Goal: Task Accomplishment & Management: Complete application form

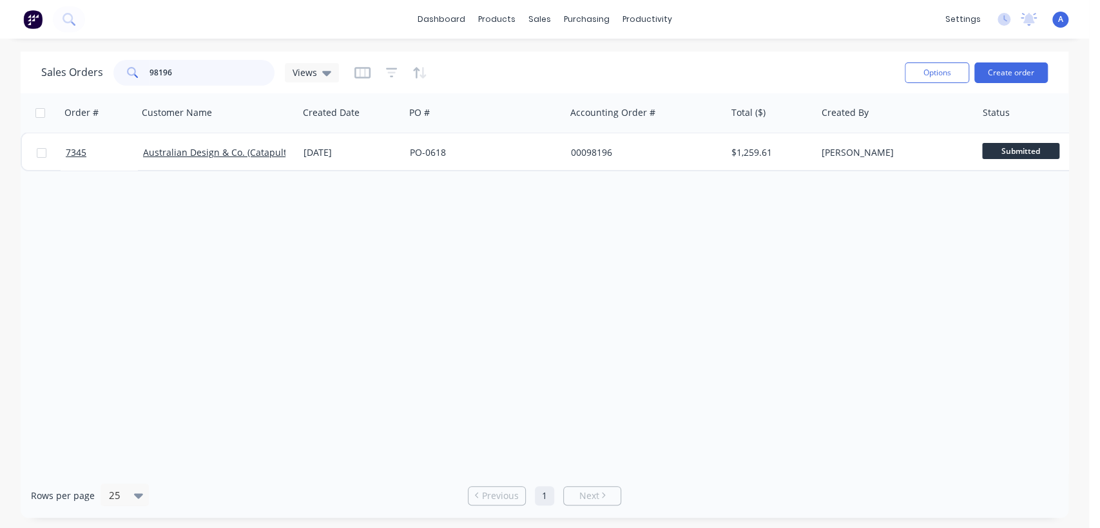
drag, startPoint x: 168, startPoint y: 75, endPoint x: 124, endPoint y: 77, distance: 44.5
click at [124, 77] on div "98196" at bounding box center [193, 73] width 161 height 26
type input "98770"
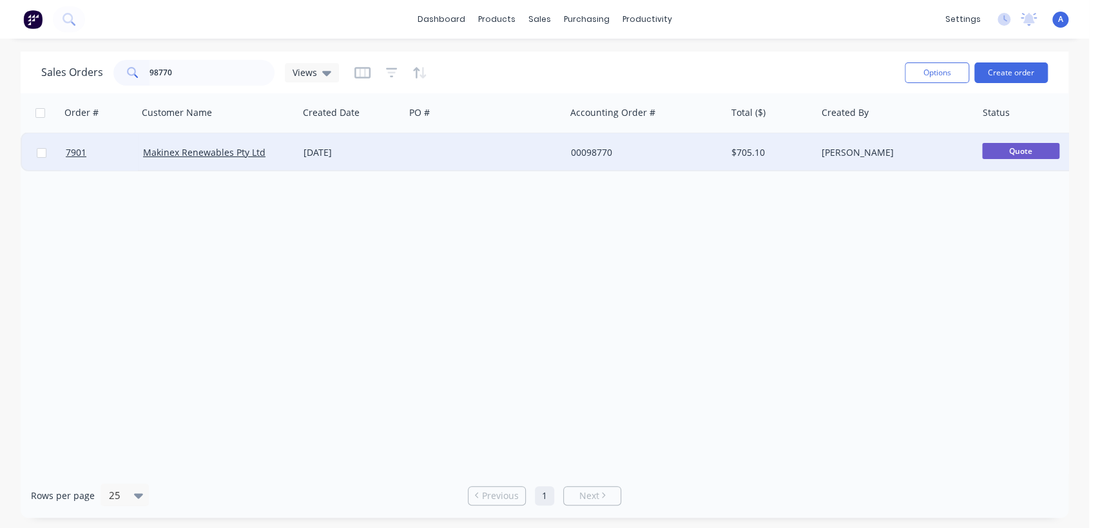
click at [530, 151] on div at bounding box center [485, 152] width 160 height 39
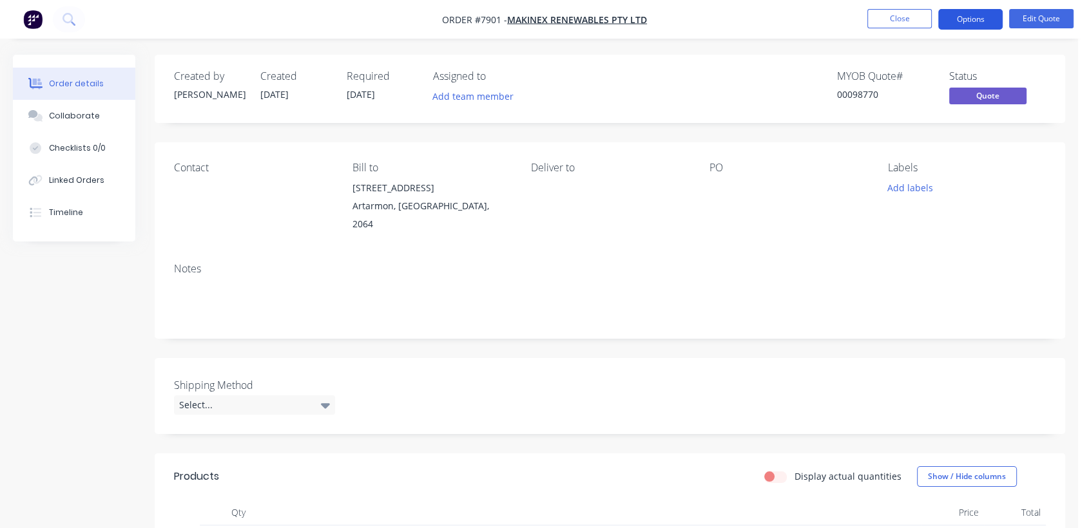
click at [961, 15] on button "Options" at bounding box center [970, 19] width 64 height 21
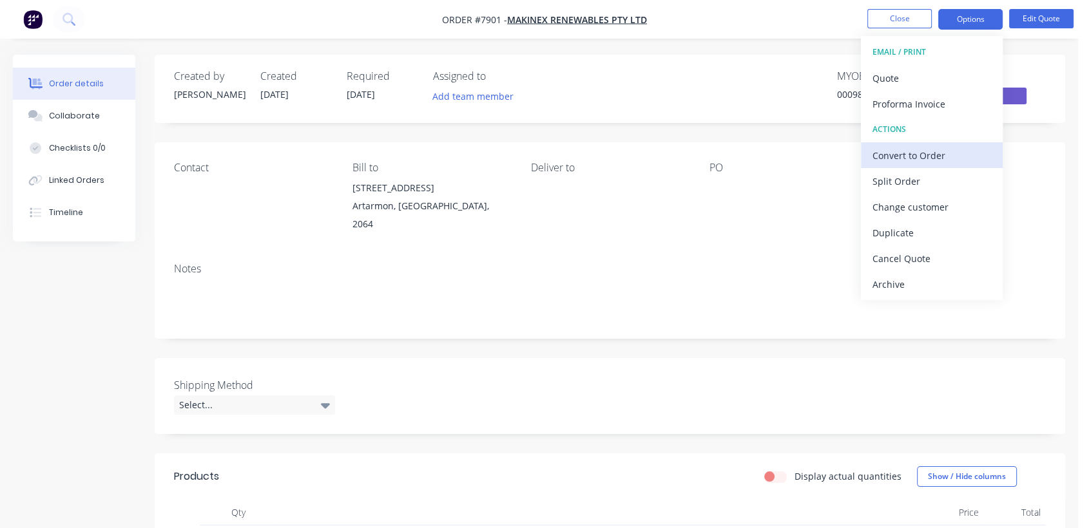
click at [896, 153] on div "Convert to Order" at bounding box center [932, 155] width 119 height 19
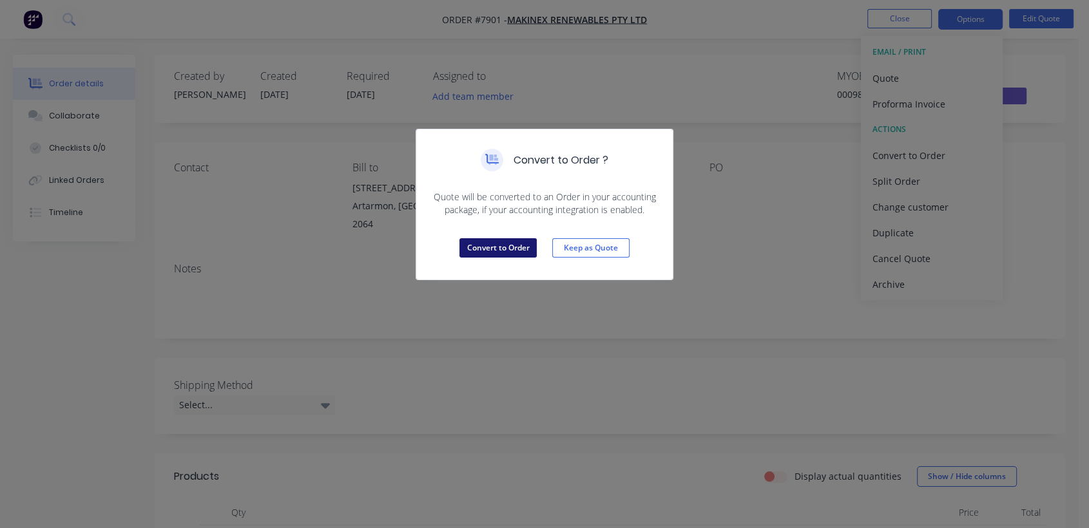
click at [506, 247] on button "Convert to Order" at bounding box center [497, 247] width 77 height 19
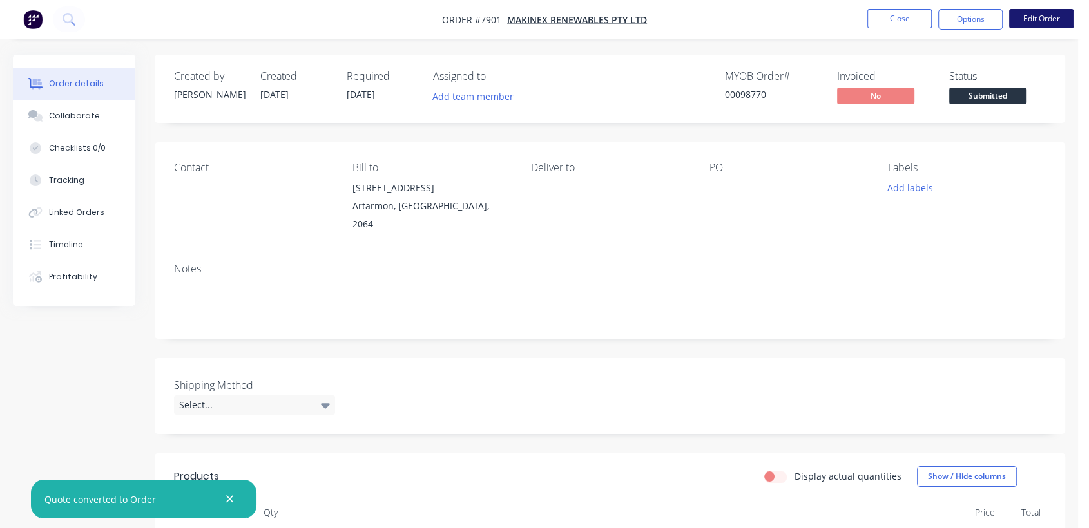
click at [1057, 12] on button "Edit Order" at bounding box center [1041, 18] width 64 height 19
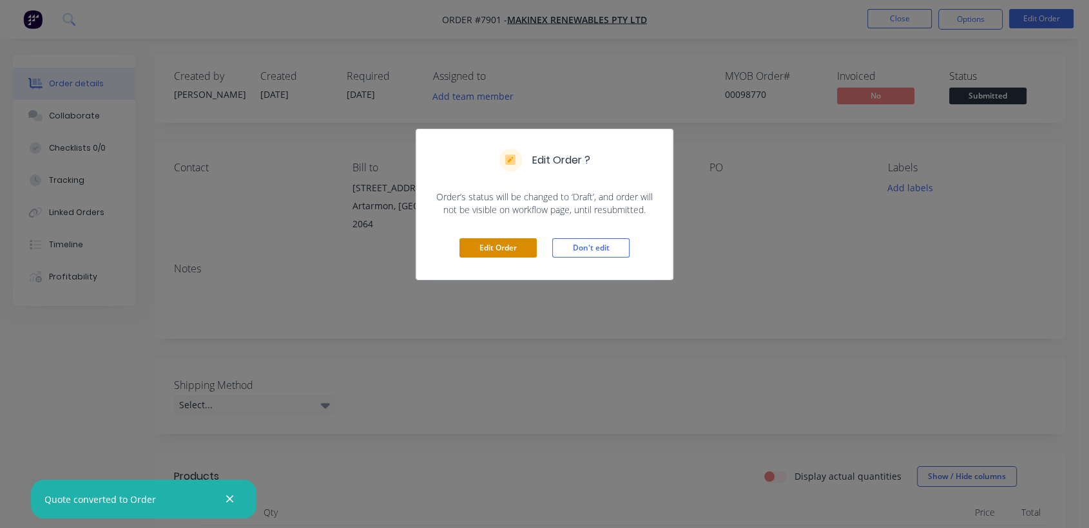
click at [482, 248] on button "Edit Order" at bounding box center [497, 247] width 77 height 19
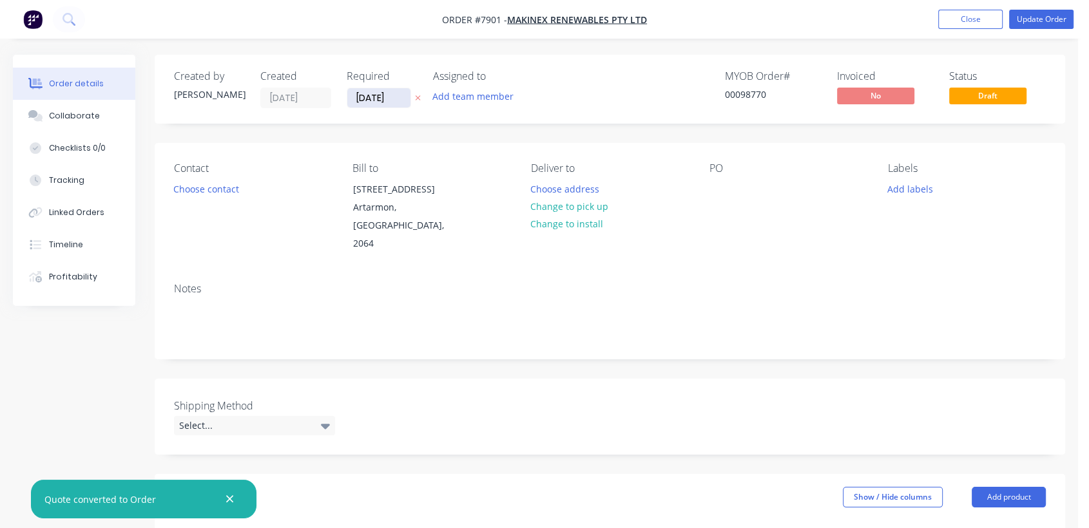
click at [397, 98] on input "[DATE]" at bounding box center [378, 97] width 63 height 19
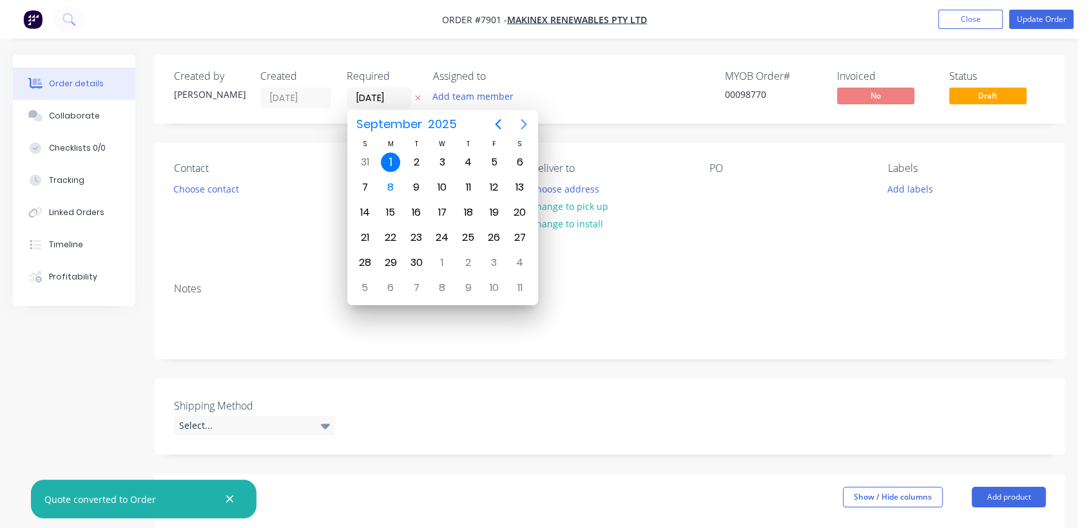
click at [523, 123] on icon "Next page" at bounding box center [523, 124] width 15 height 15
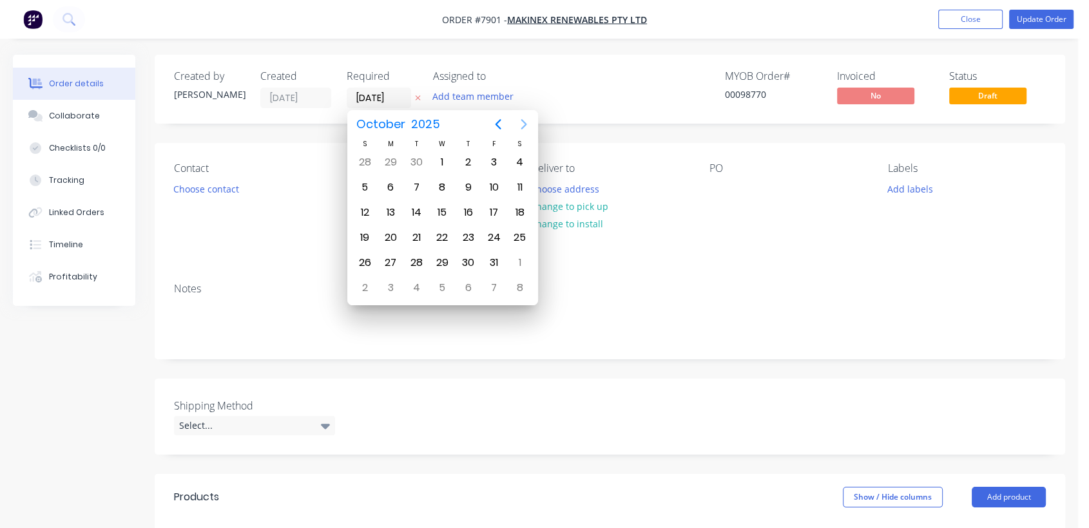
click at [523, 123] on icon "Next page" at bounding box center [523, 124] width 15 height 15
click at [444, 264] on div "31" at bounding box center [441, 262] width 19 height 19
type input "[DATE]"
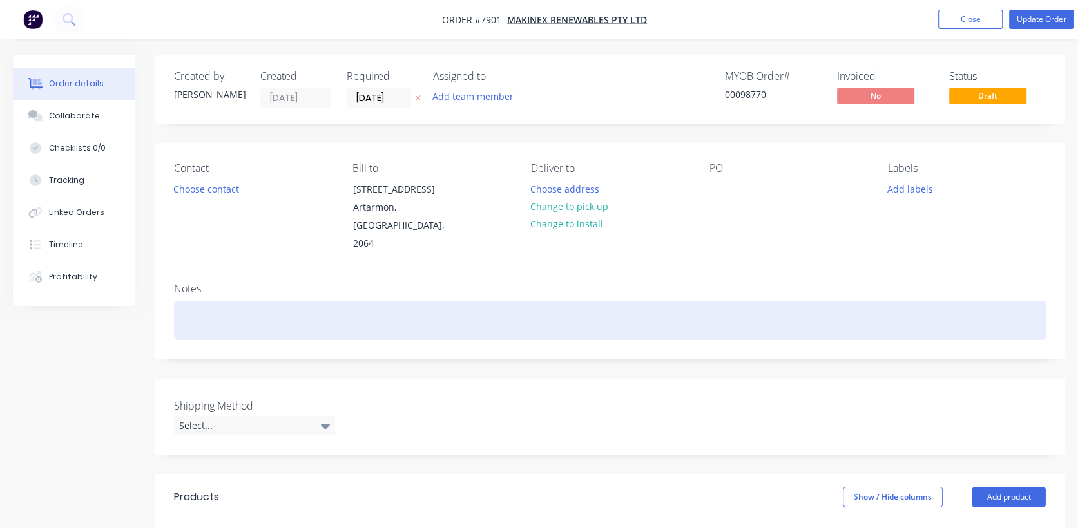
click at [211, 309] on div at bounding box center [610, 320] width 872 height 39
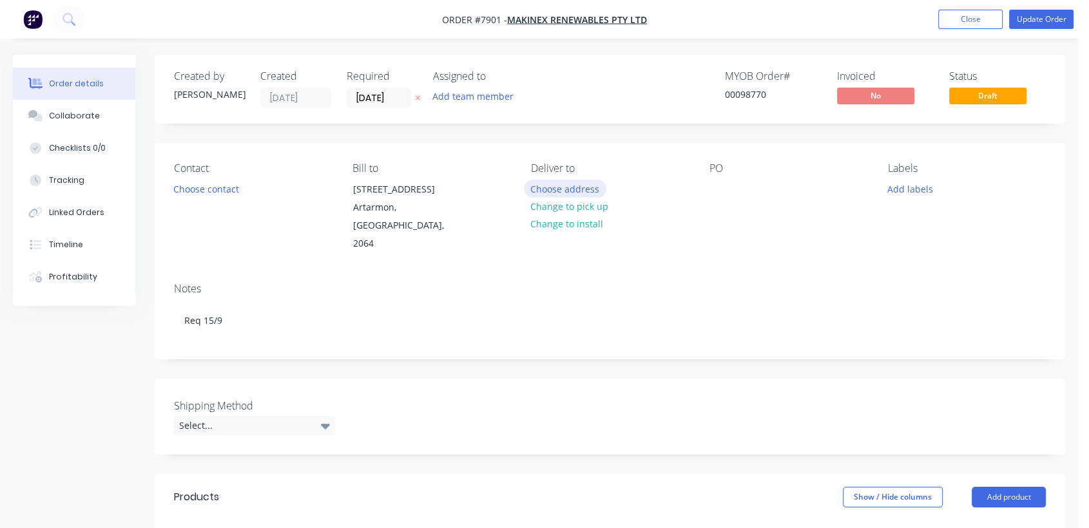
click at [556, 189] on button "Choose address" at bounding box center [565, 188] width 82 height 17
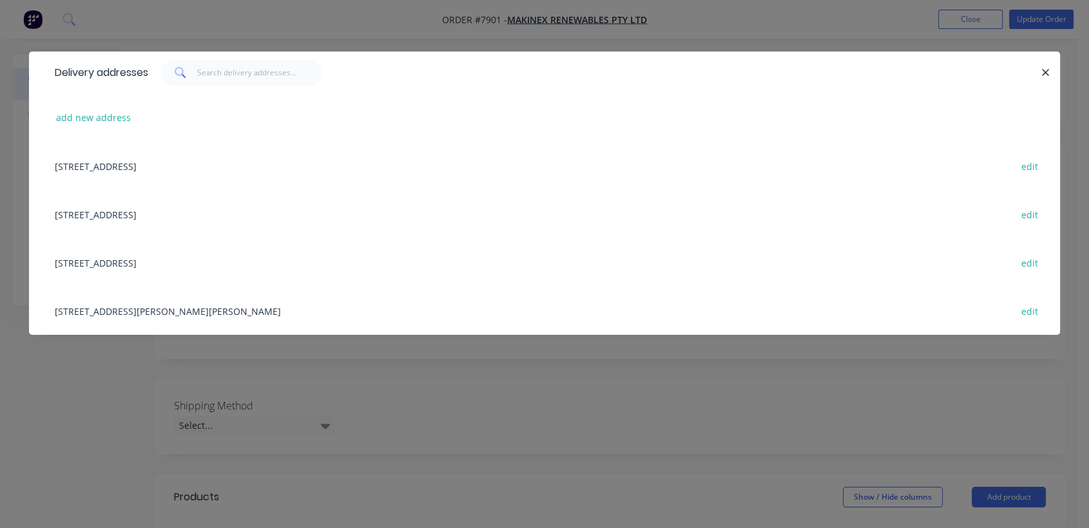
click at [95, 258] on div "[STREET_ADDRESS] edit" at bounding box center [544, 262] width 992 height 48
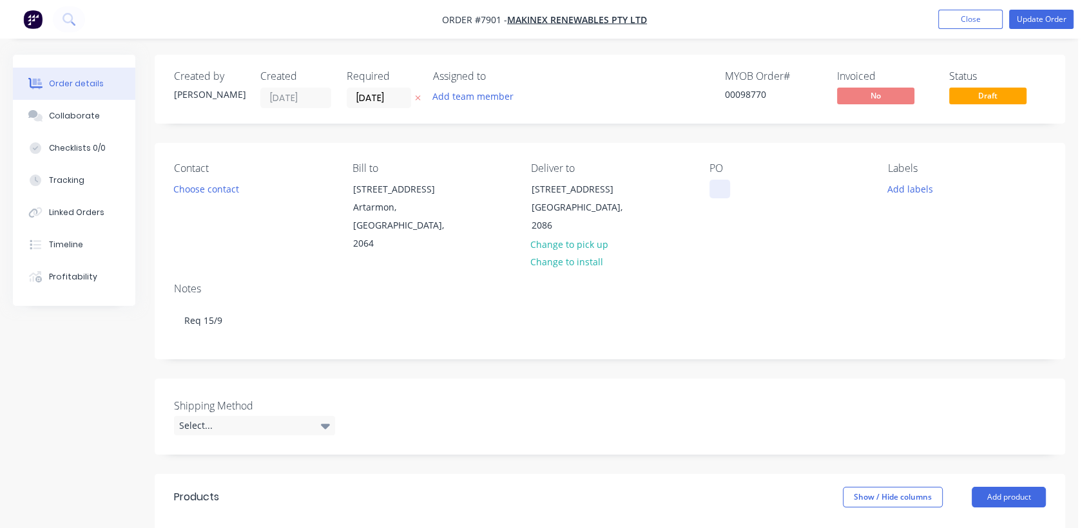
click at [722, 187] on div at bounding box center [719, 189] width 21 height 19
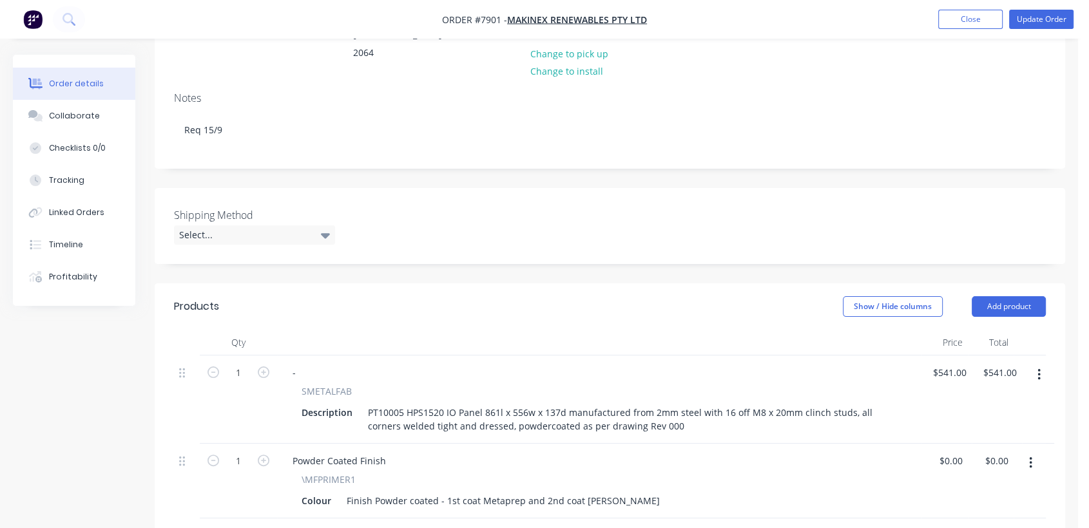
scroll to position [215, 0]
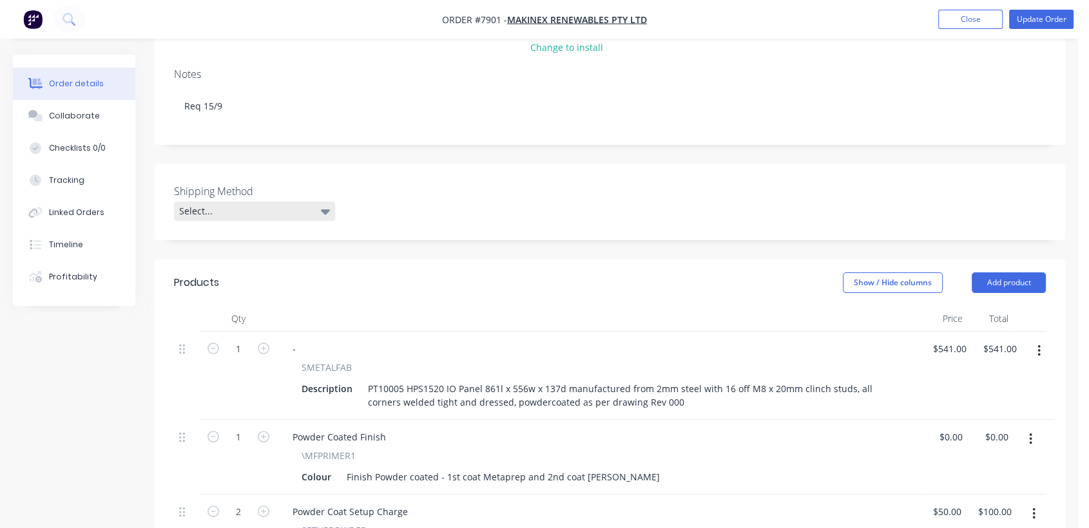
click at [241, 202] on div "Select..." at bounding box center [254, 211] width 161 height 19
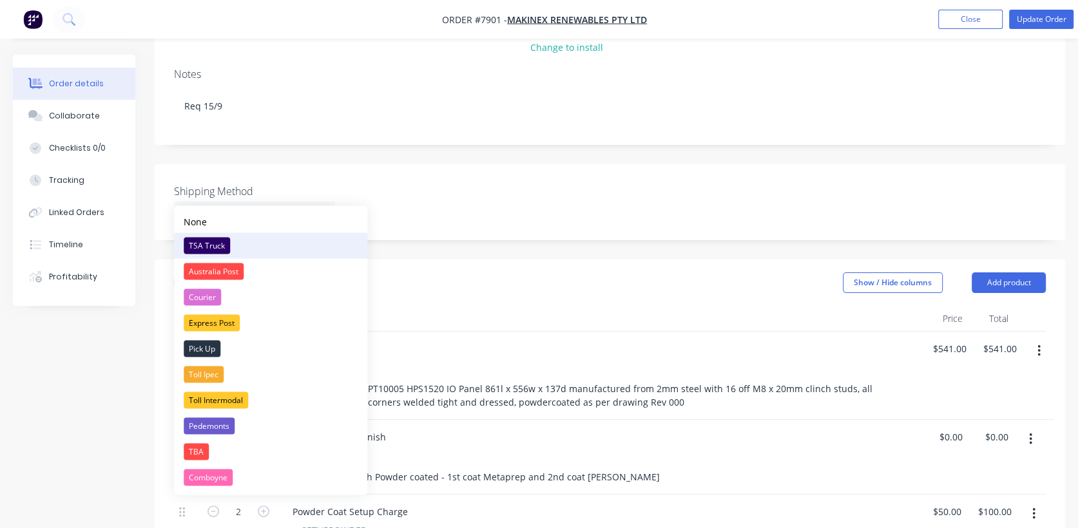
click at [212, 244] on div "TSA Truck" at bounding box center [207, 245] width 46 height 17
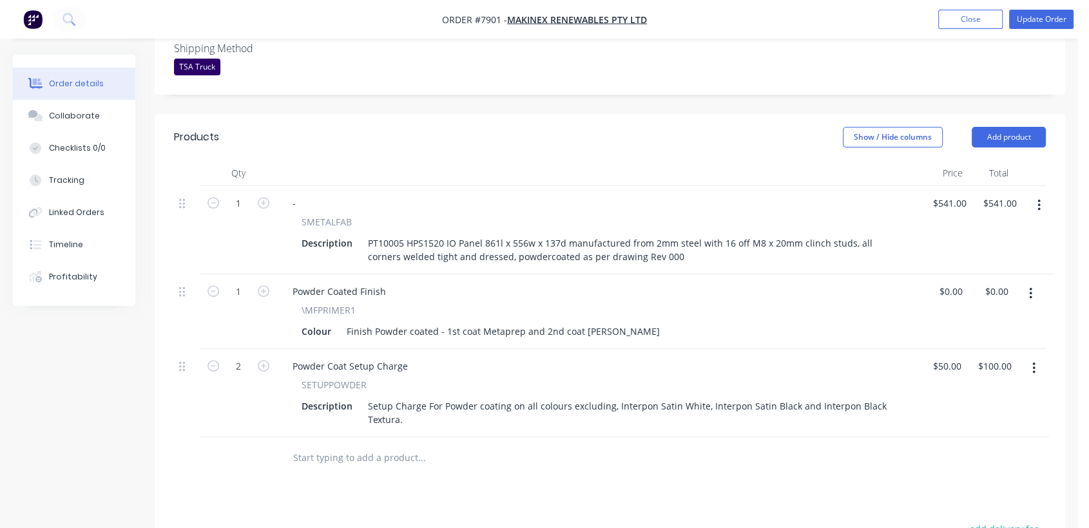
scroll to position [429, 0]
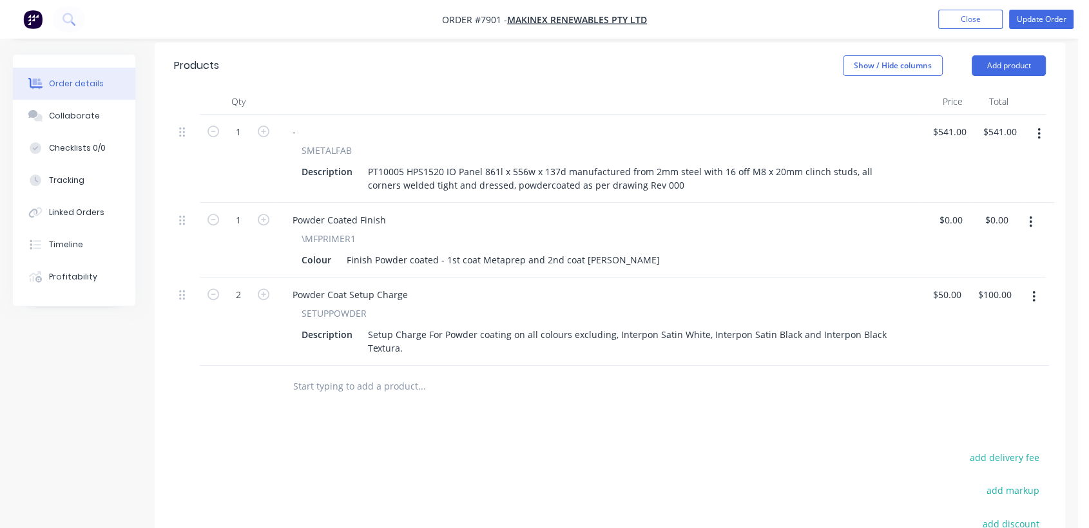
click at [395, 374] on input "text" at bounding box center [422, 387] width 258 height 26
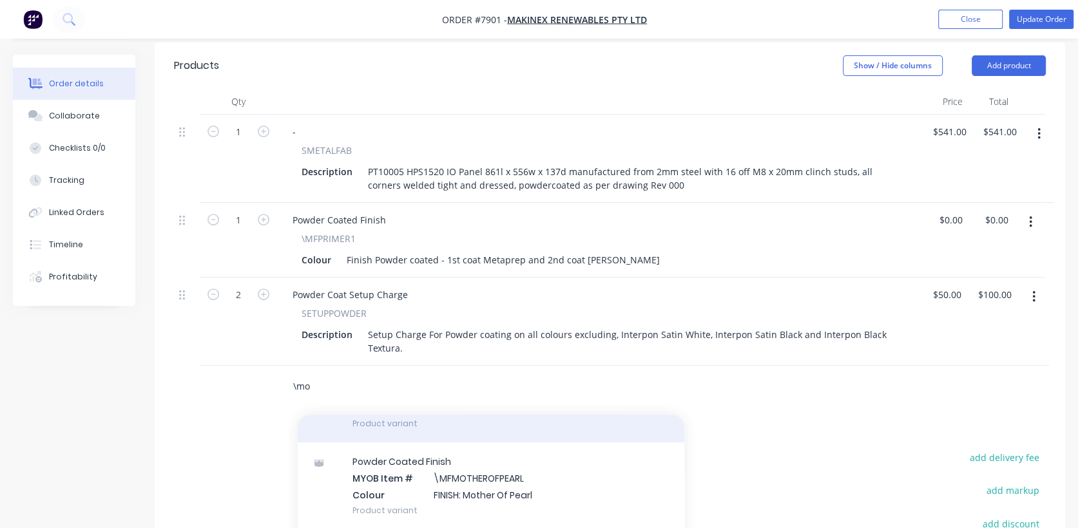
scroll to position [143, 0]
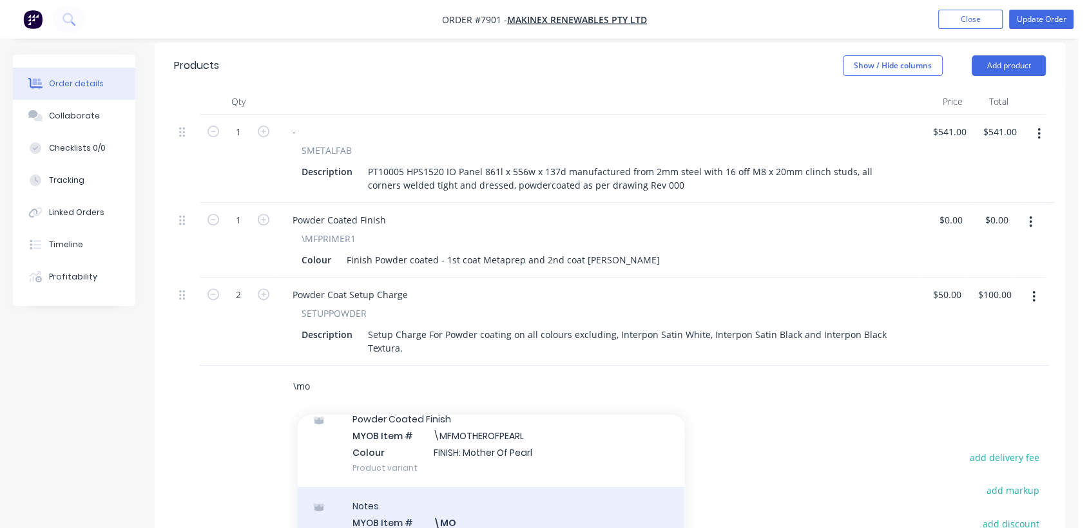
type input "\mo"
click at [470, 495] on div "Notes MYOB Item # \MO Description Miscellaneous Other Product variant" at bounding box center [491, 530] width 387 height 87
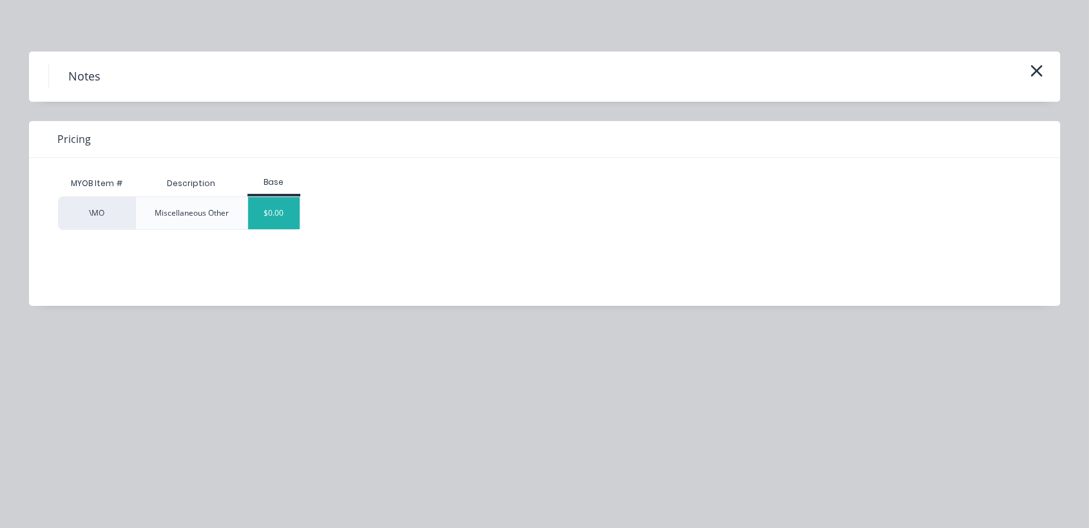
click at [271, 210] on div "$0.00" at bounding box center [274, 213] width 52 height 32
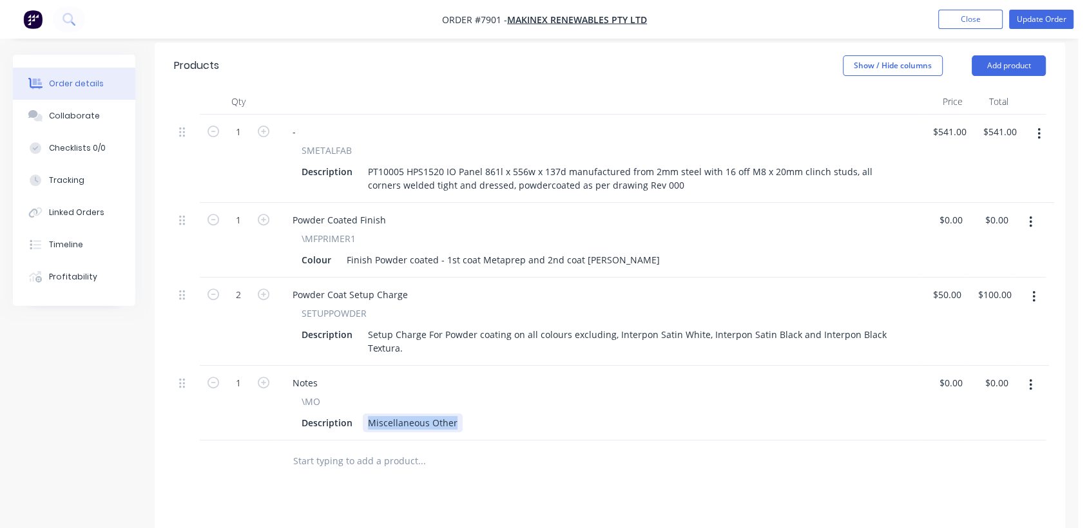
drag, startPoint x: 367, startPoint y: 405, endPoint x: 492, endPoint y: 418, distance: 125.7
click at [492, 418] on div "Notes \MO Description Miscellaneous Other" at bounding box center [599, 403] width 644 height 75
type input "$0.00"
click at [89, 108] on button "Collaborate" at bounding box center [74, 116] width 122 height 32
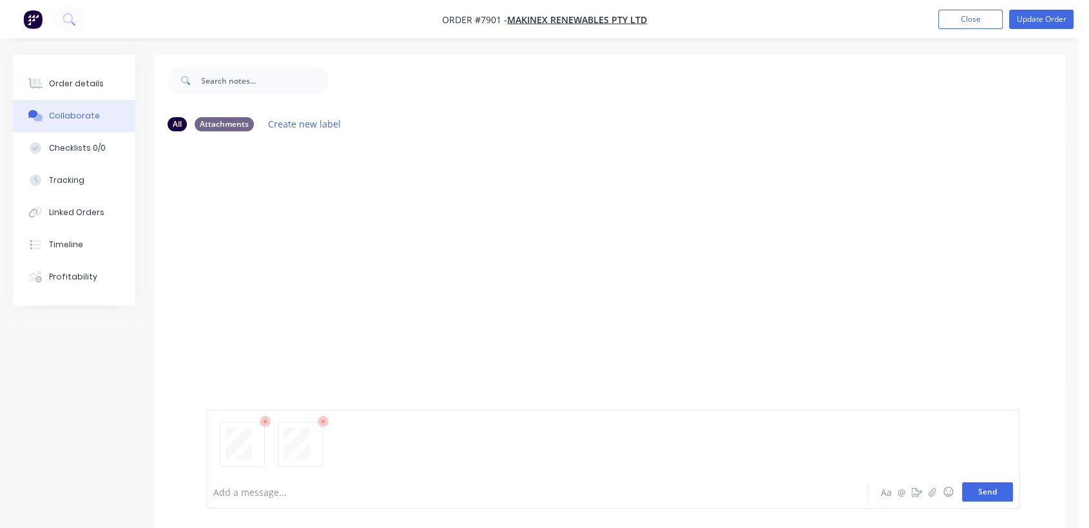
click at [979, 492] on button "Send" at bounding box center [987, 492] width 51 height 19
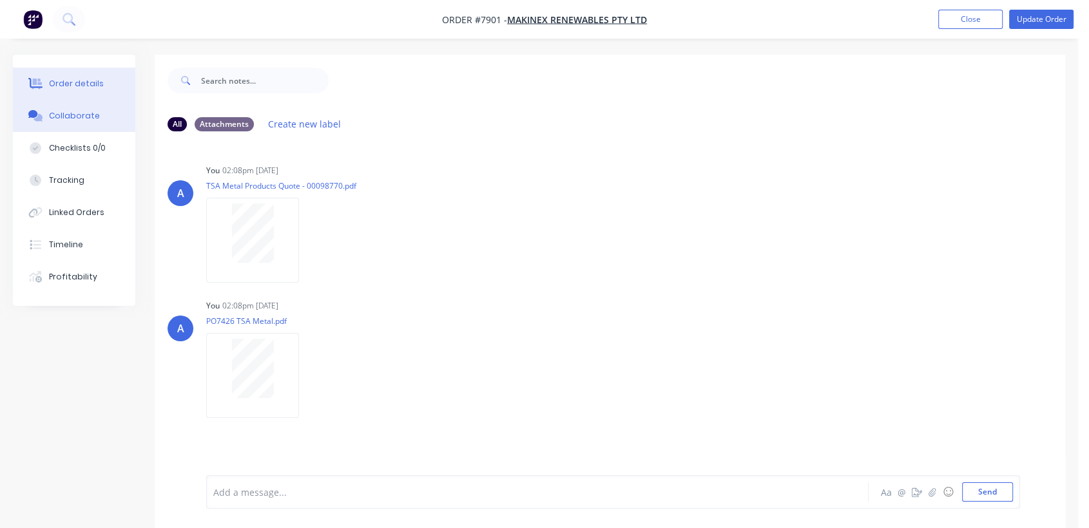
click at [87, 68] on button "Order details" at bounding box center [74, 84] width 122 height 32
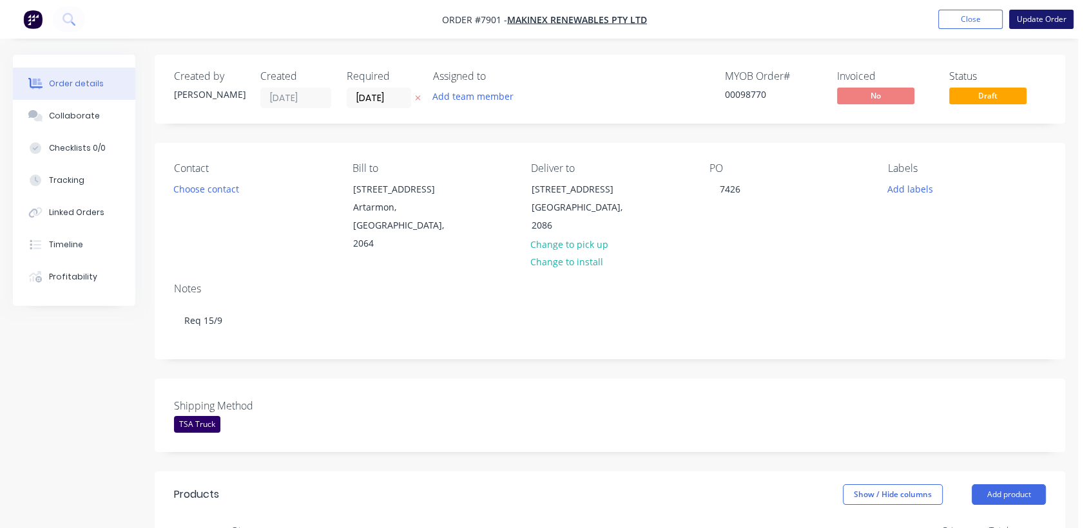
click at [1051, 19] on button "Update Order" at bounding box center [1041, 19] width 64 height 19
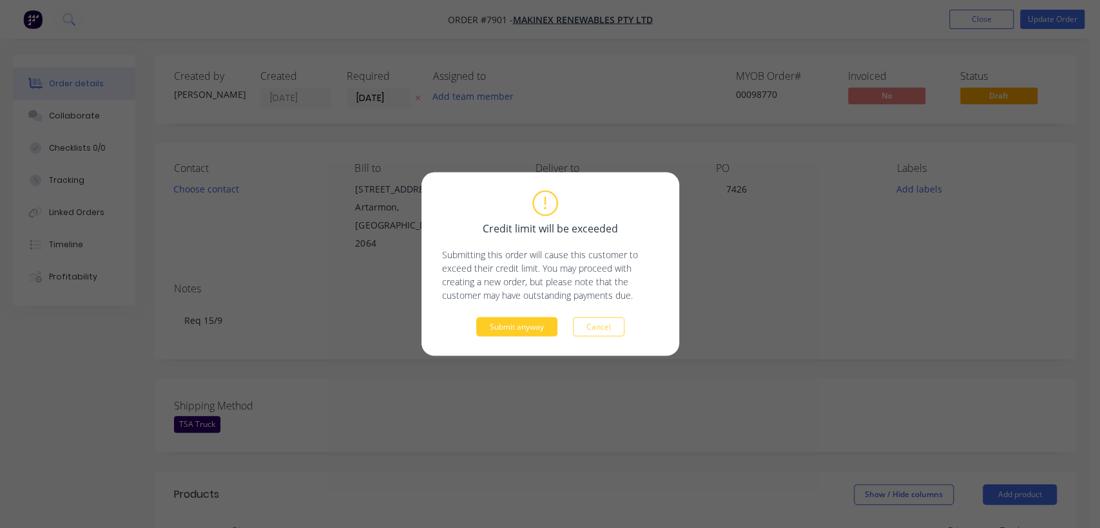
click at [539, 331] on button "Submit anyway" at bounding box center [516, 327] width 81 height 19
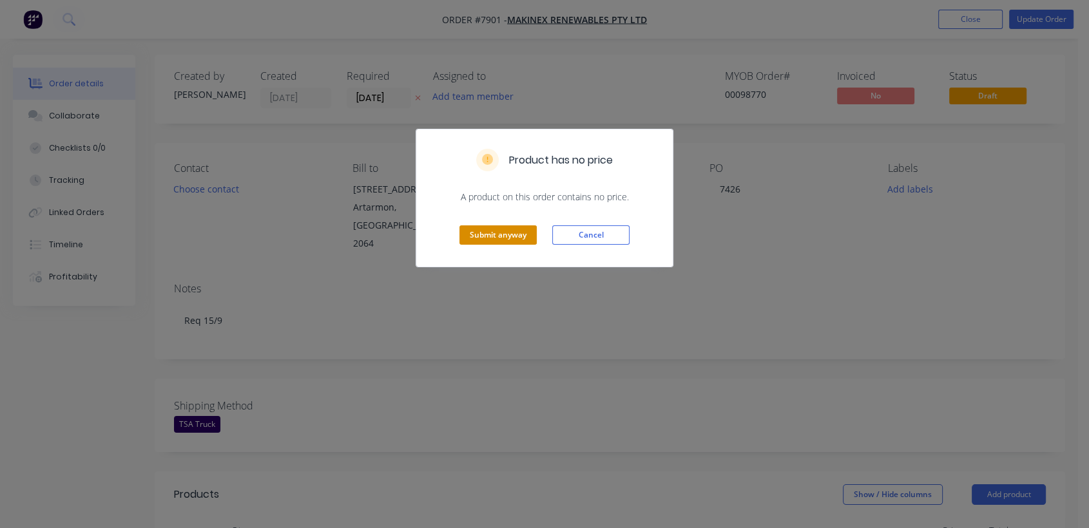
click at [509, 241] on button "Submit anyway" at bounding box center [497, 235] width 77 height 19
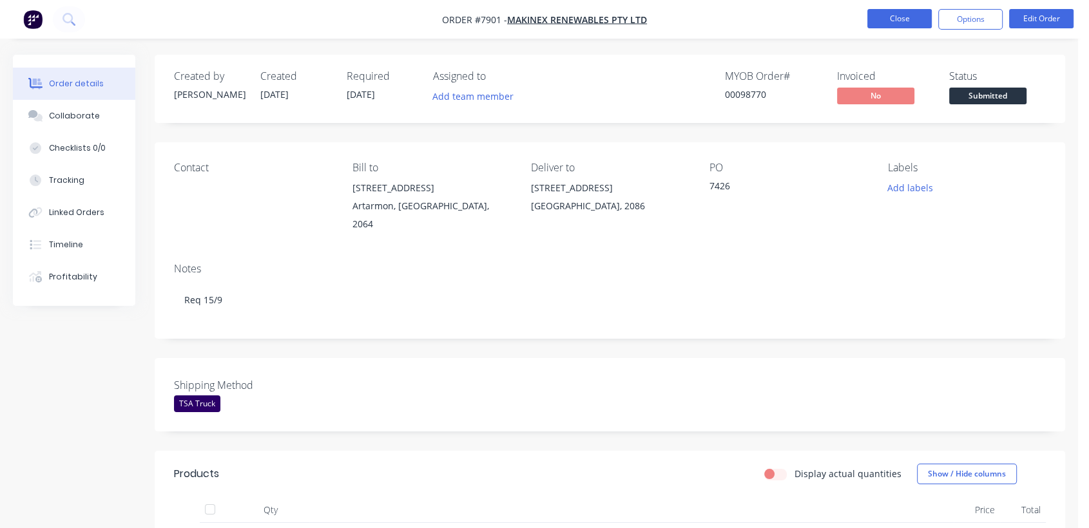
click at [901, 11] on button "Close" at bounding box center [899, 18] width 64 height 19
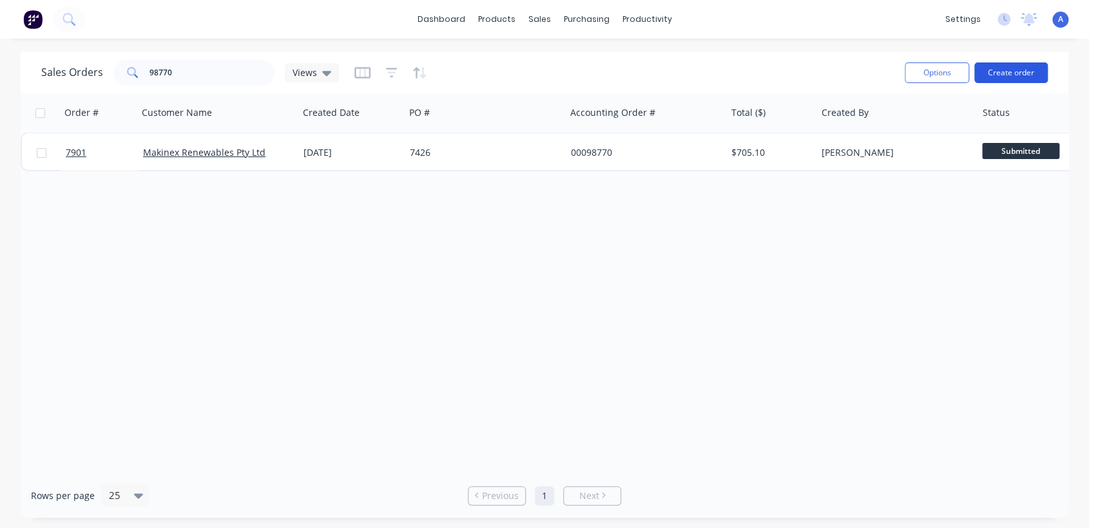
click at [1005, 66] on button "Create order" at bounding box center [1010, 73] width 73 height 21
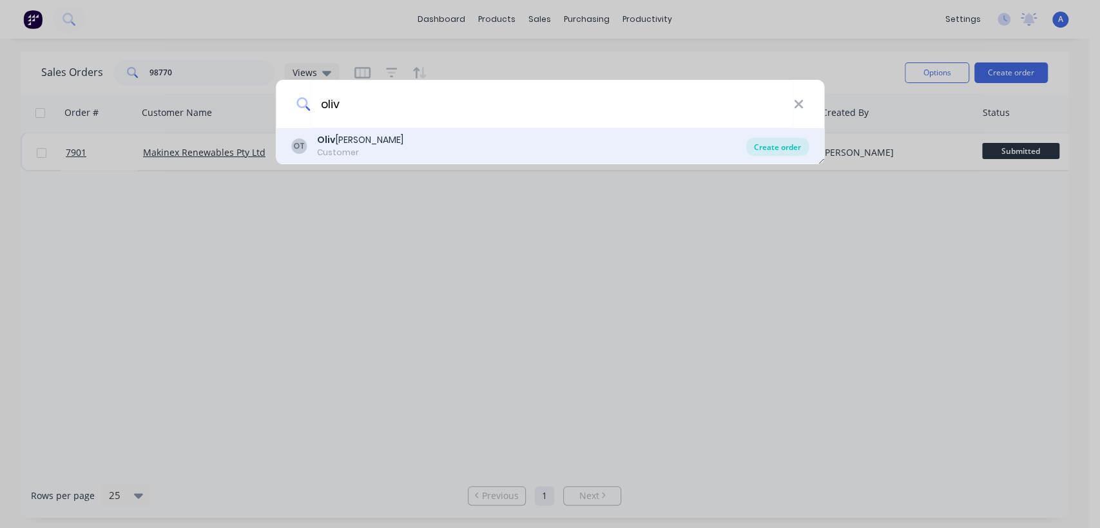
type input "oliv"
click at [780, 151] on div "Create order" at bounding box center [777, 147] width 63 height 18
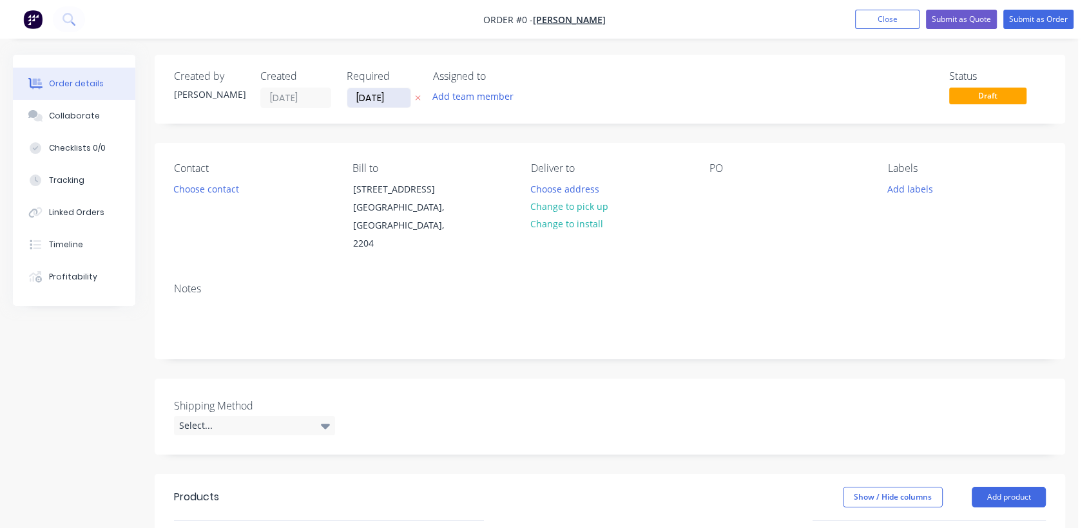
click at [401, 94] on input "[DATE]" at bounding box center [378, 97] width 63 height 19
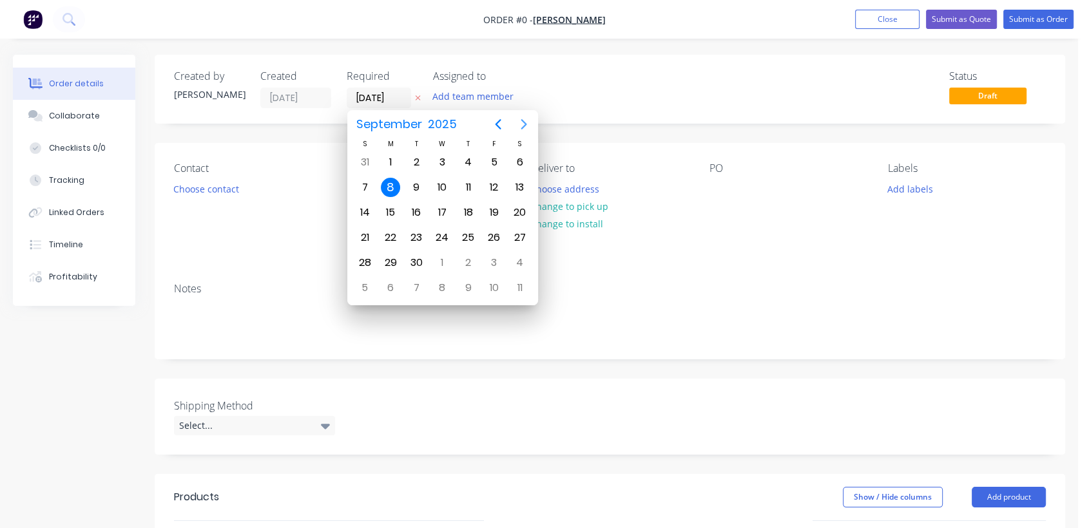
click at [522, 122] on icon "Next page" at bounding box center [523, 124] width 15 height 15
click at [441, 258] on div "31" at bounding box center [441, 262] width 19 height 19
type input "[DATE]"
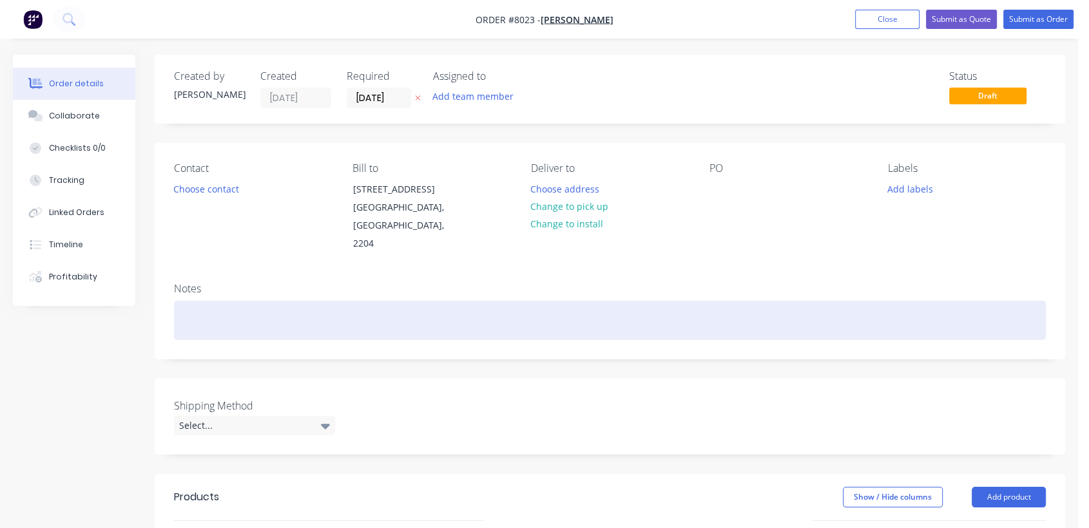
click at [189, 304] on div at bounding box center [610, 320] width 872 height 39
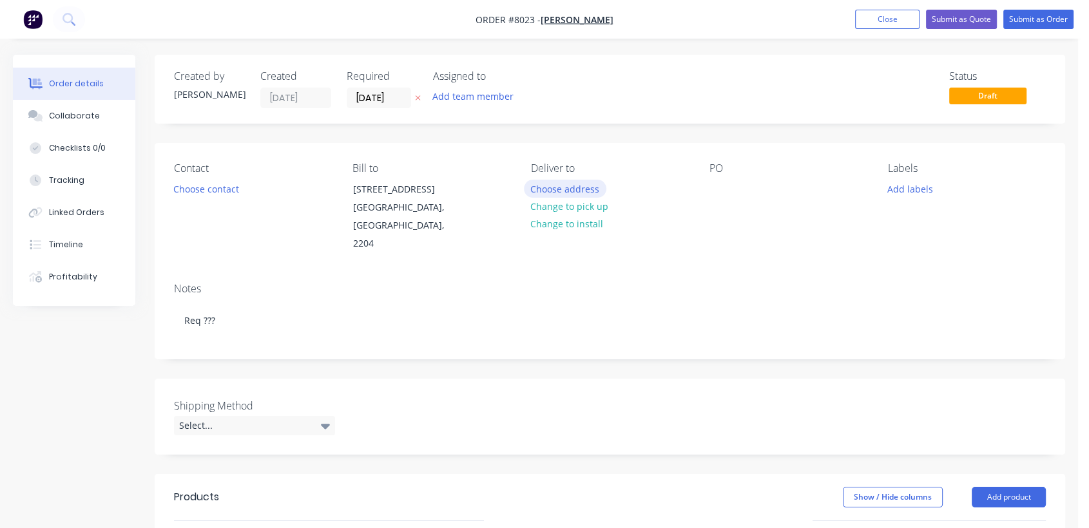
click at [564, 182] on button "Choose address" at bounding box center [565, 188] width 82 height 17
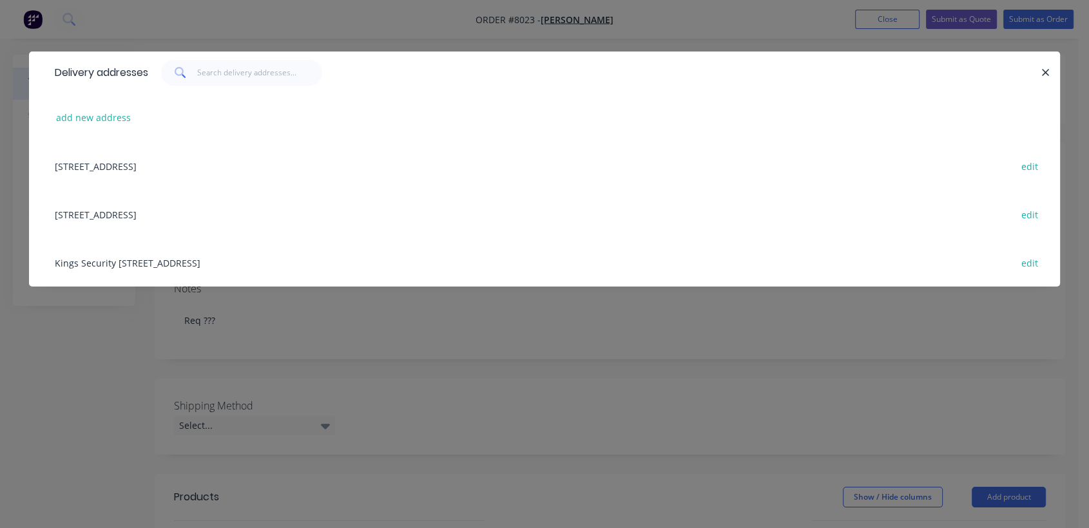
click at [195, 213] on div "[STREET_ADDRESS] edit" at bounding box center [544, 214] width 992 height 48
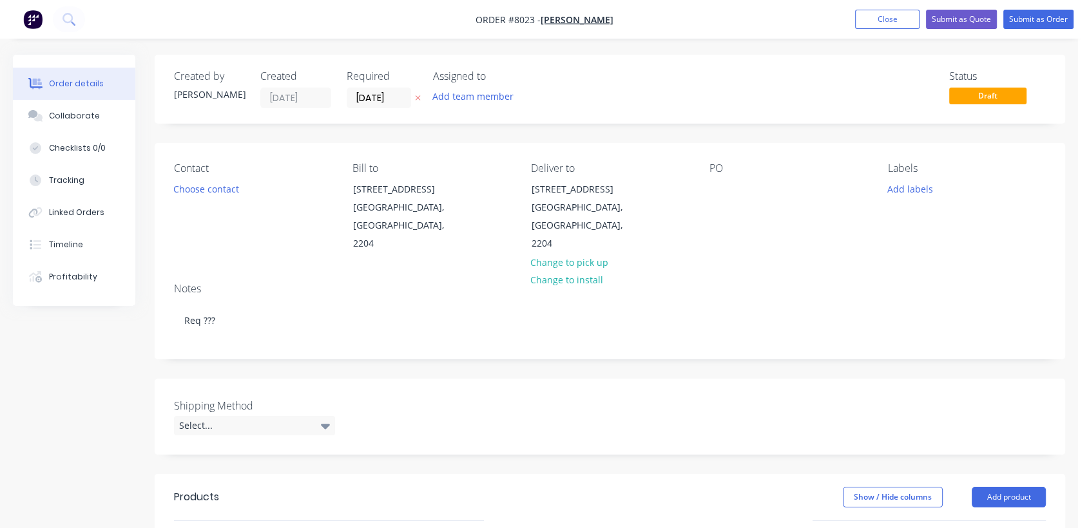
click at [727, 175] on div "PO" at bounding box center [788, 207] width 158 height 91
click at [722, 182] on div at bounding box center [719, 189] width 21 height 19
click at [719, 197] on div at bounding box center [719, 189] width 21 height 19
